Goal: Register for event/course

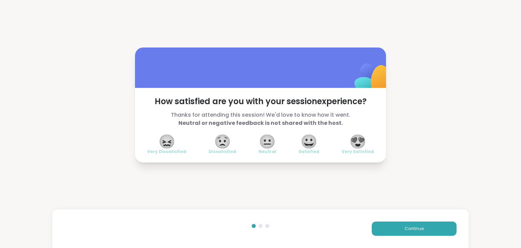
click at [309, 142] on span "😀" at bounding box center [309, 141] width 17 height 12
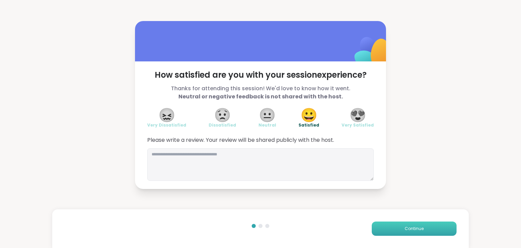
click at [390, 230] on button "Continue" at bounding box center [414, 228] width 85 height 14
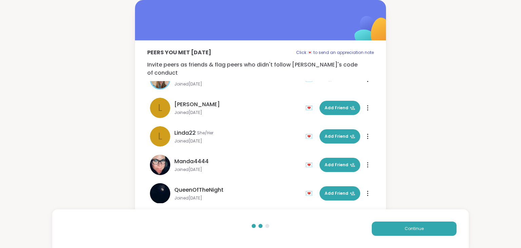
scroll to position [106, 0]
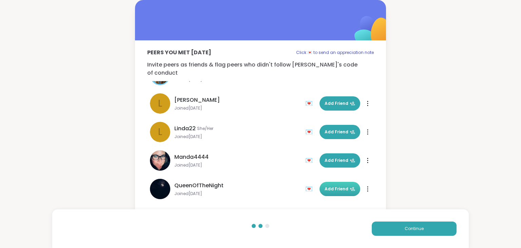
click at [342, 182] on button "Add Friend" at bounding box center [340, 189] width 41 height 14
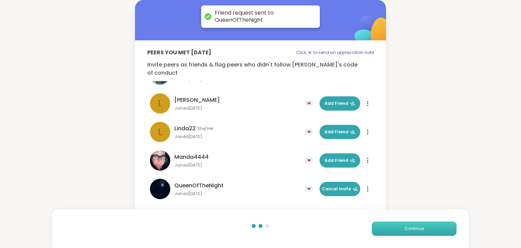
click at [396, 229] on button "Continue" at bounding box center [414, 228] width 85 height 14
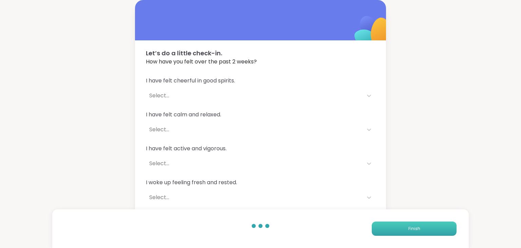
click at [396, 229] on button "Finish" at bounding box center [414, 228] width 85 height 14
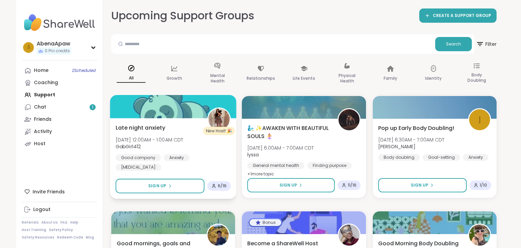
click at [174, 127] on div "Late night anxiety [DATE] 12:00AM - 1:00AM CDT GabGirl412 Good company Anxiety …" at bounding box center [173, 146] width 115 height 47
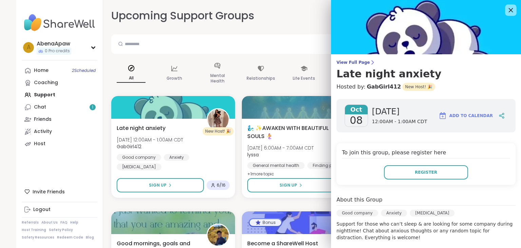
click at [511, 10] on icon at bounding box center [511, 10] width 4 height 4
